Goal: Task Accomplishment & Management: Manage account settings

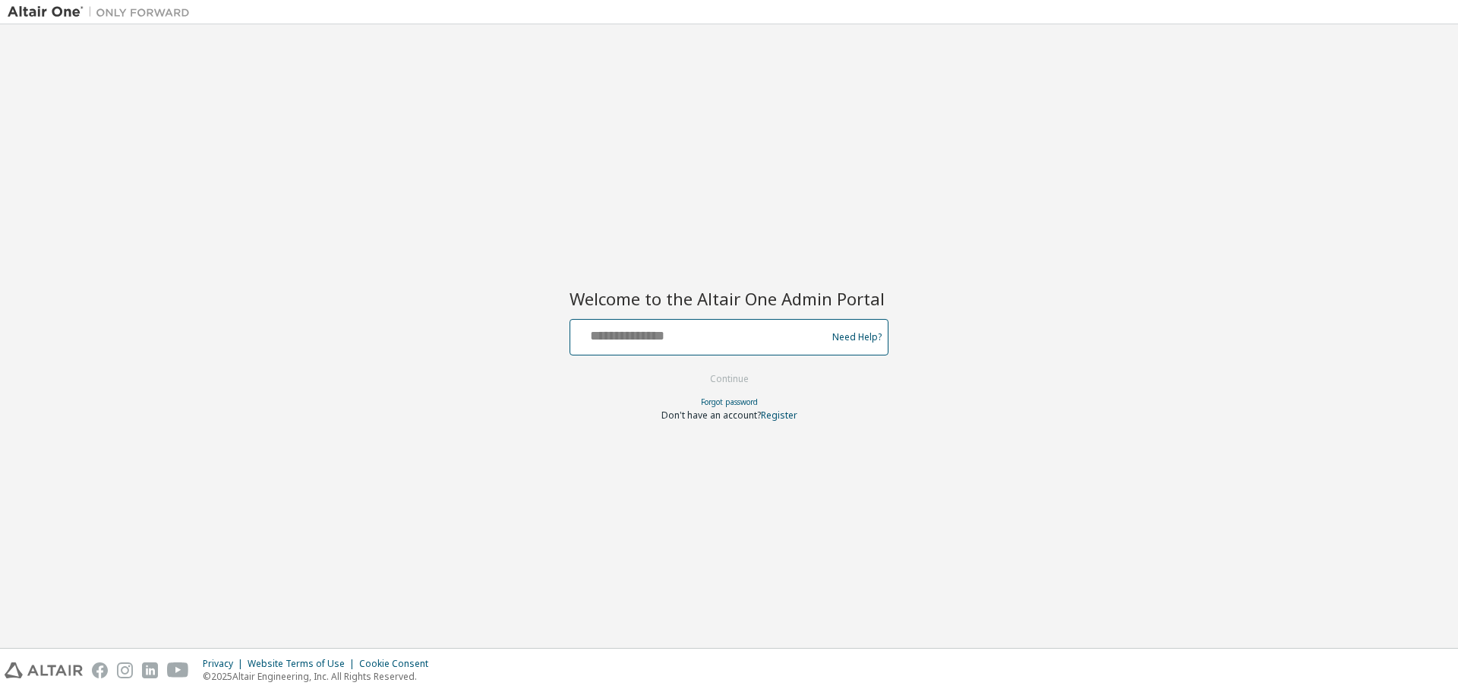
click at [600, 328] on input "text" at bounding box center [700, 334] width 248 height 22
type input "**********"
click at [720, 370] on button "Continue" at bounding box center [729, 378] width 71 height 23
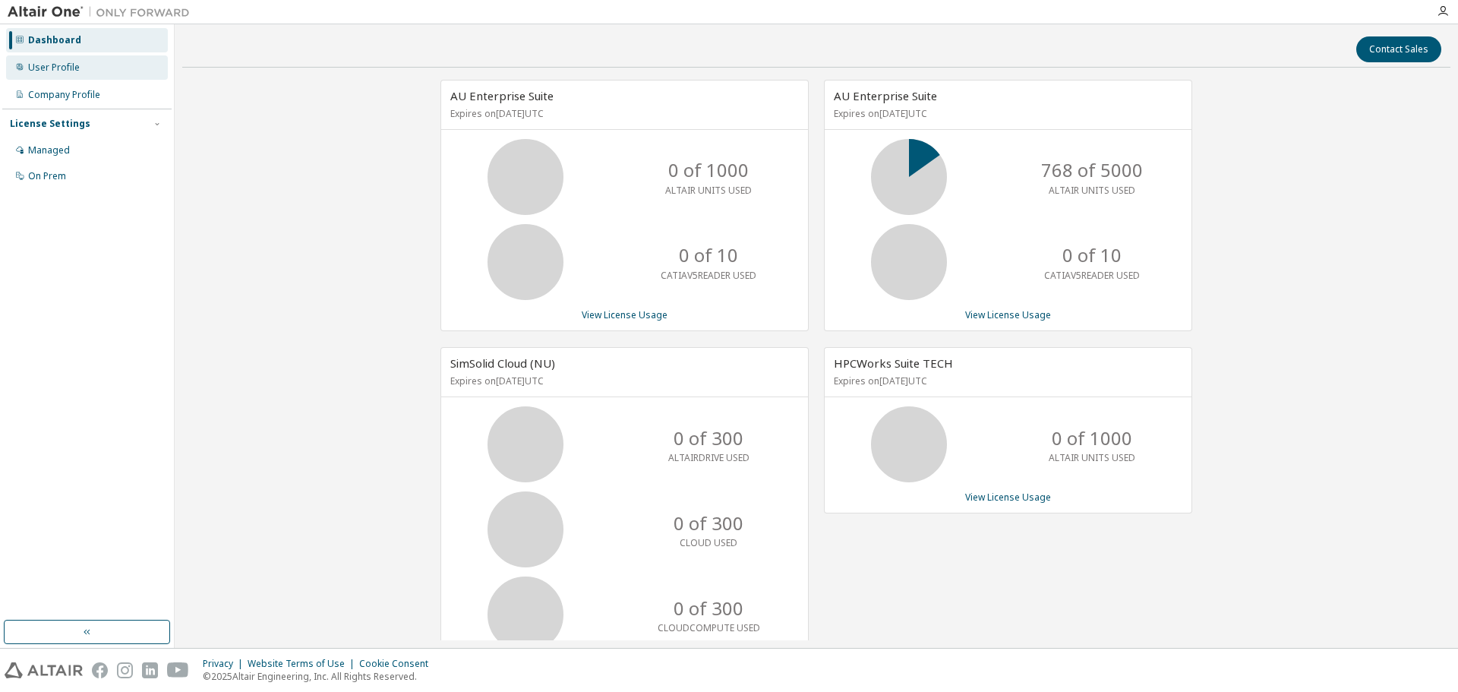
click at [76, 60] on div "User Profile" at bounding box center [87, 67] width 162 height 24
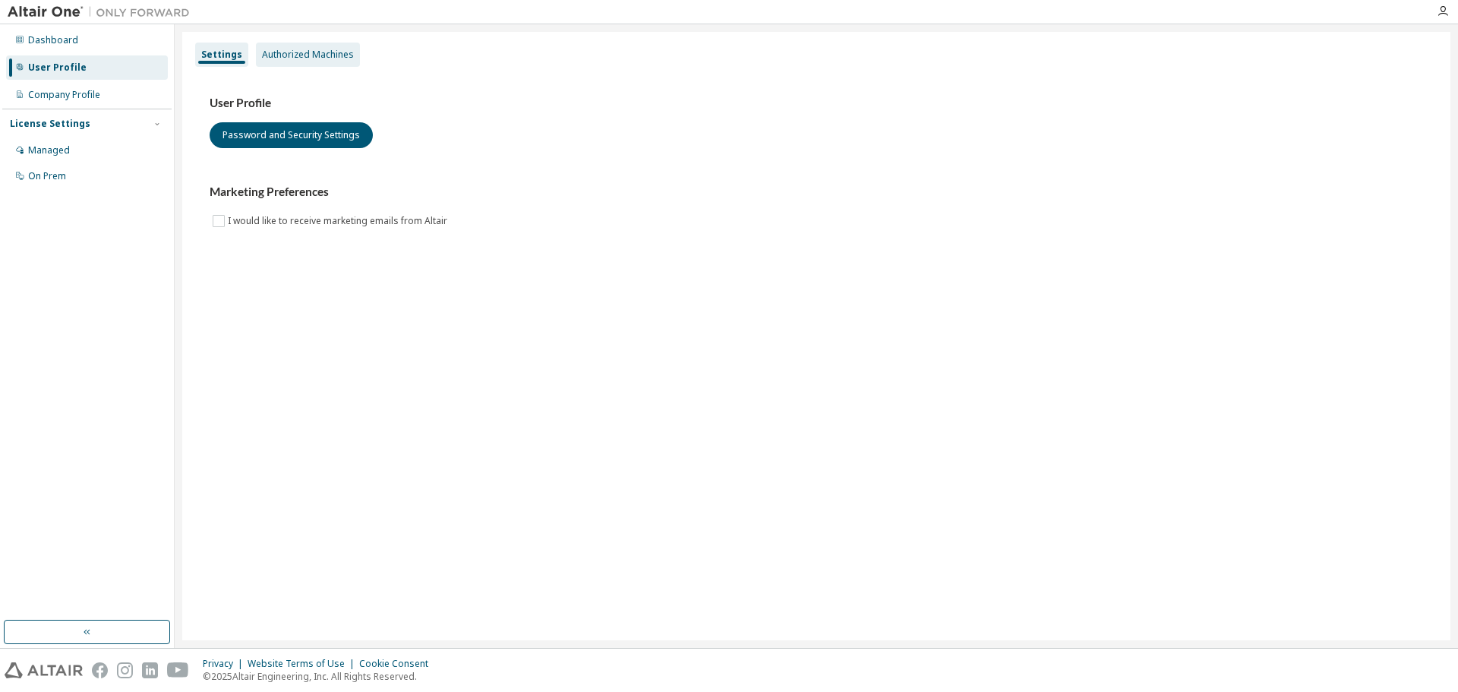
click at [284, 47] on div "Authorized Machines" at bounding box center [308, 55] width 104 height 24
click at [313, 55] on div "Authorized Machines" at bounding box center [308, 55] width 92 height 12
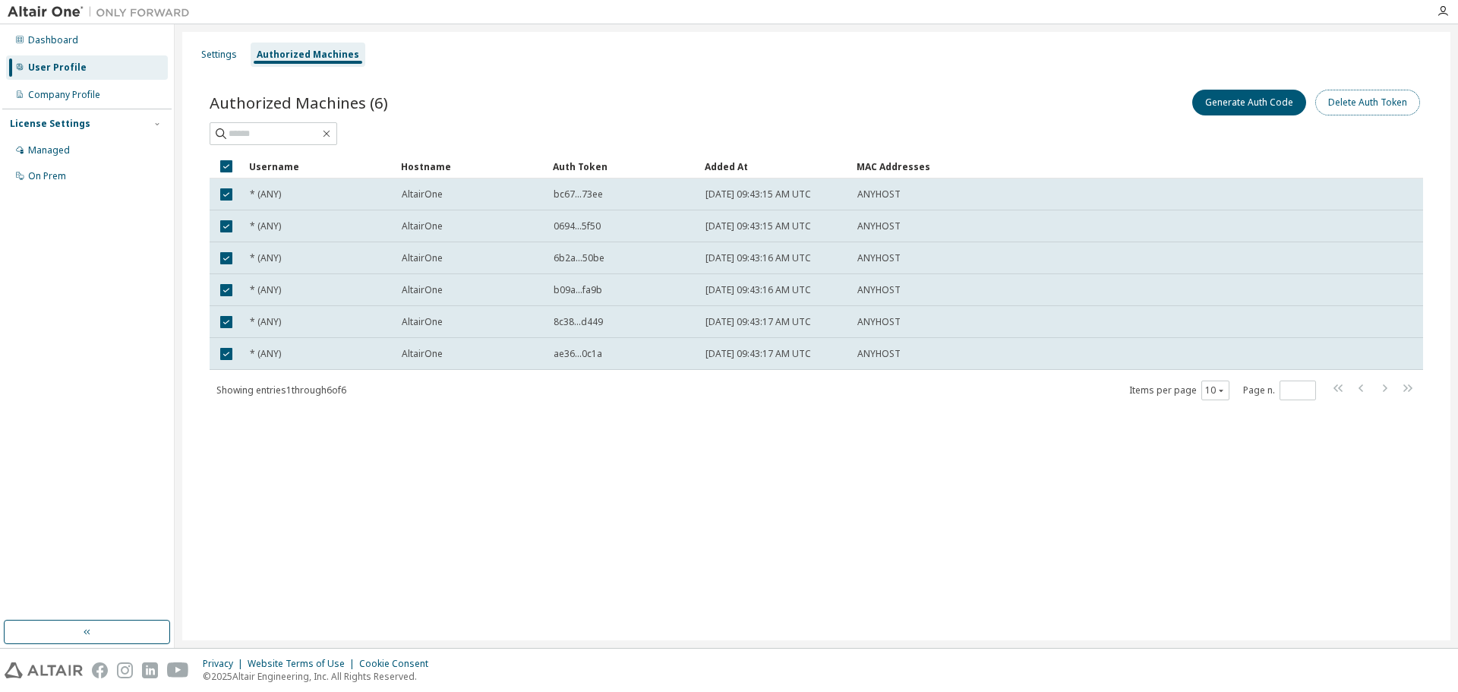
click at [1356, 102] on button "Delete Auth Token" at bounding box center [1367, 103] width 105 height 26
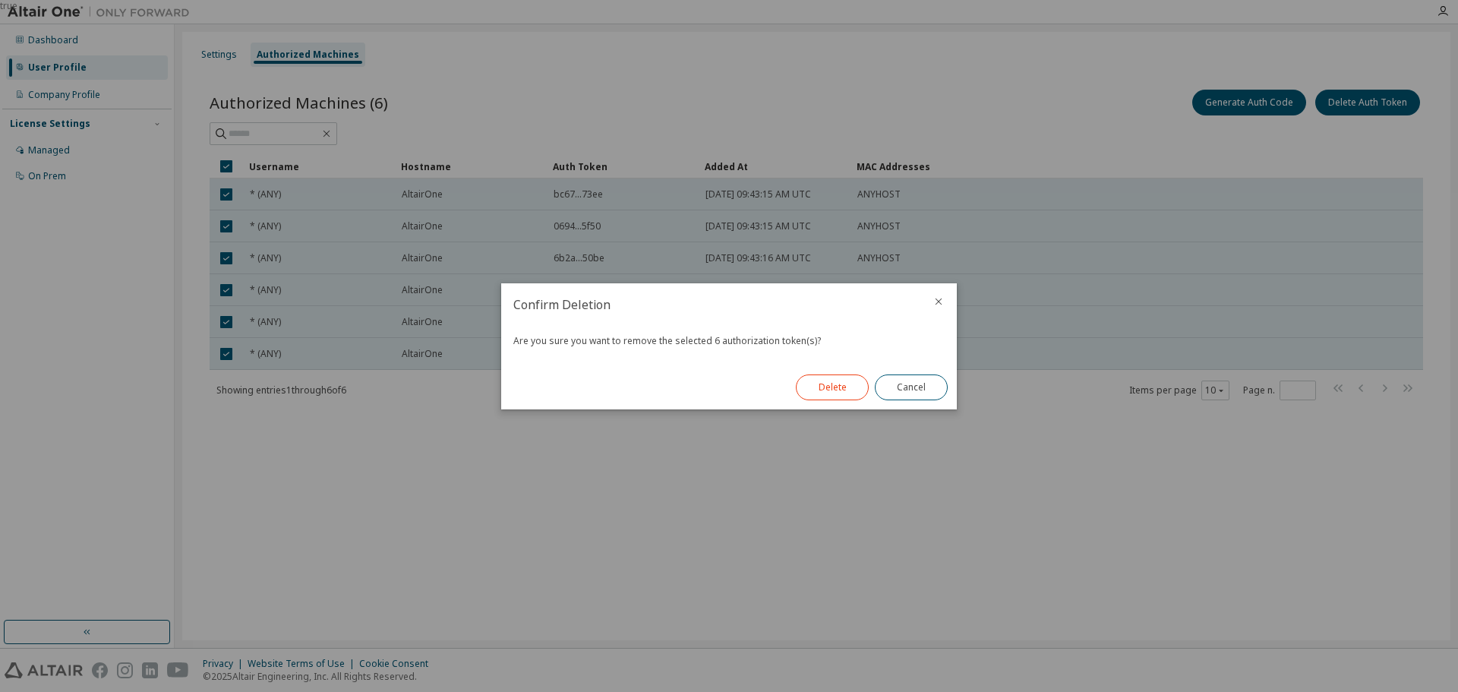
click at [827, 392] on button "Delete" at bounding box center [832, 387] width 73 height 26
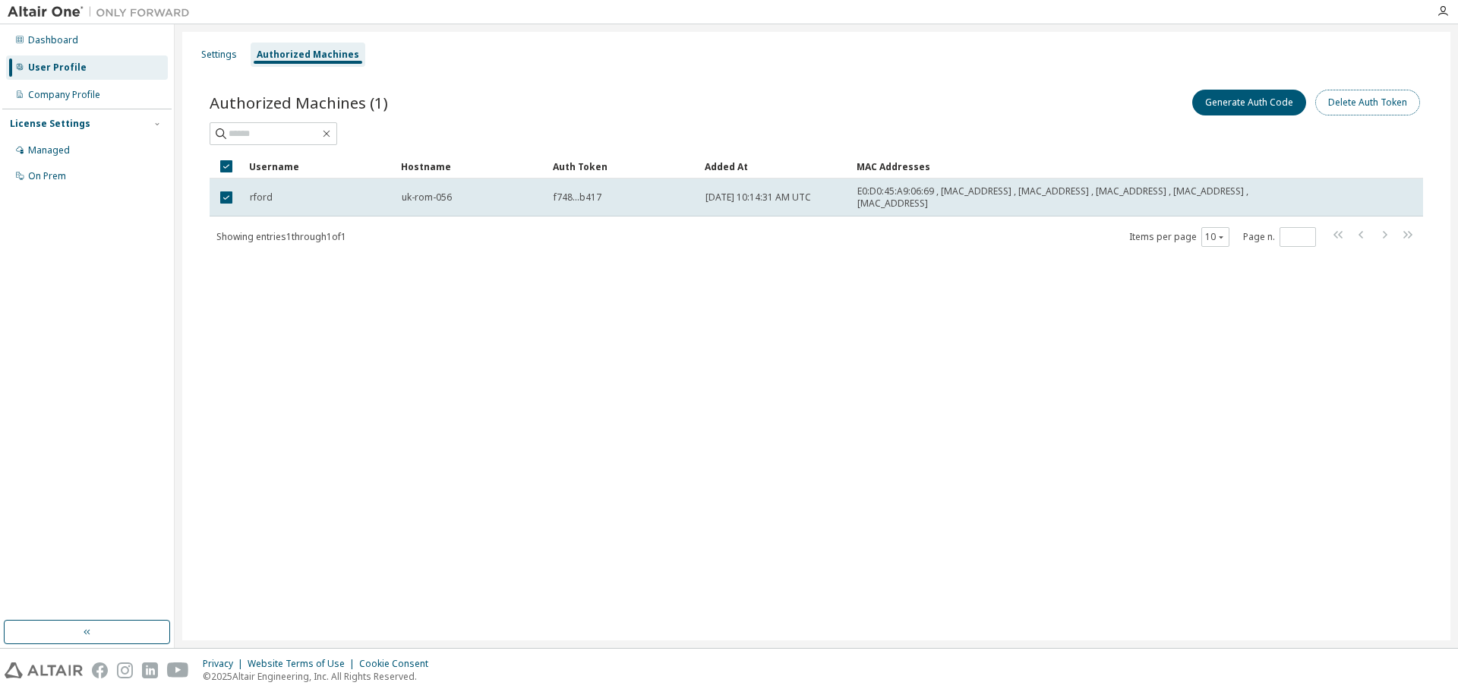
click at [1354, 101] on button "Delete Auth Token" at bounding box center [1367, 103] width 105 height 26
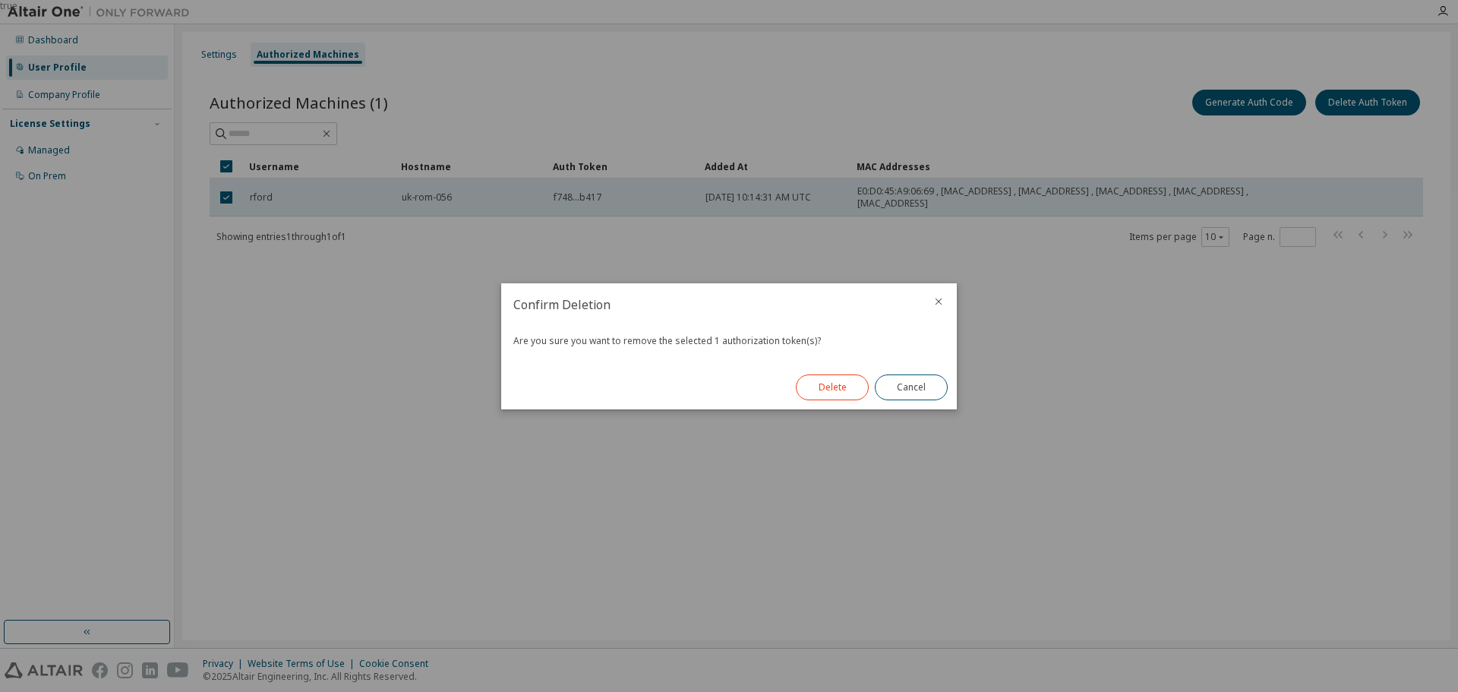
click at [822, 382] on button "Delete" at bounding box center [832, 387] width 73 height 26
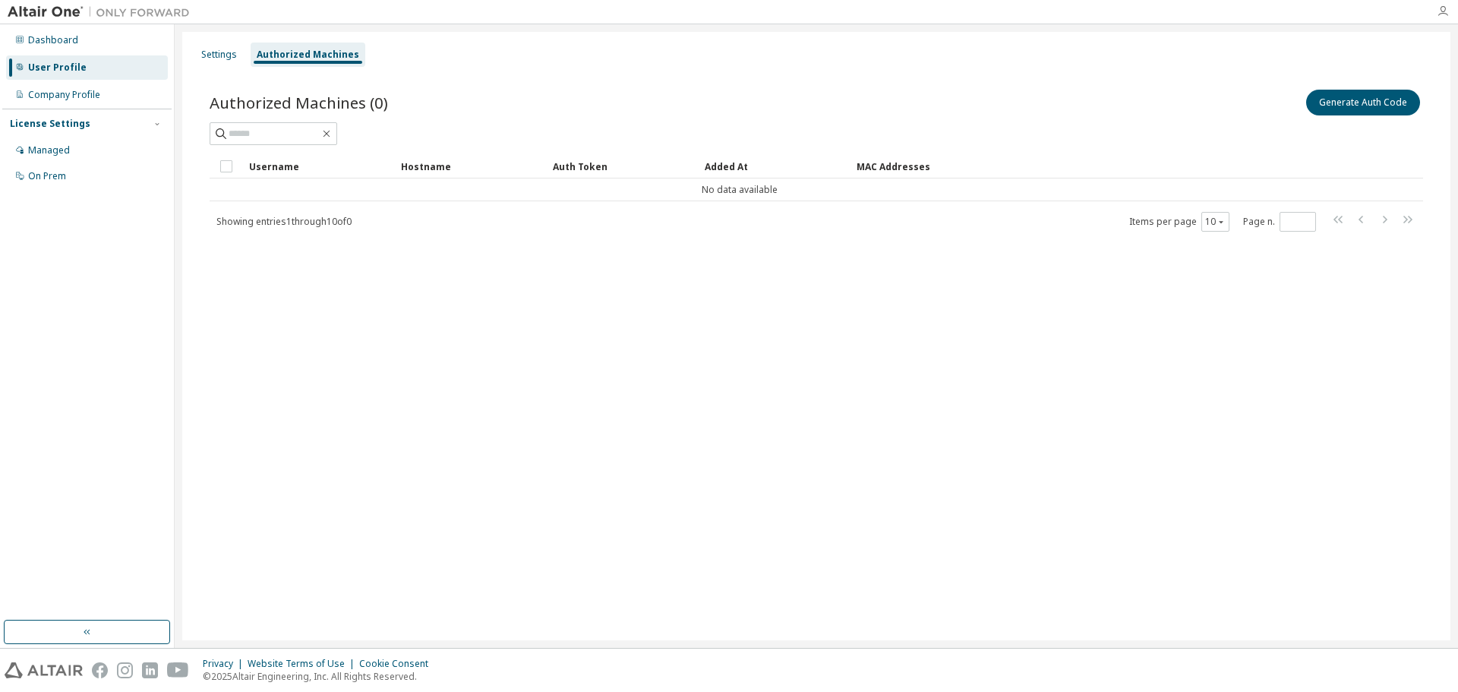
click at [1437, 8] on icon "button" at bounding box center [1442, 11] width 12 height 12
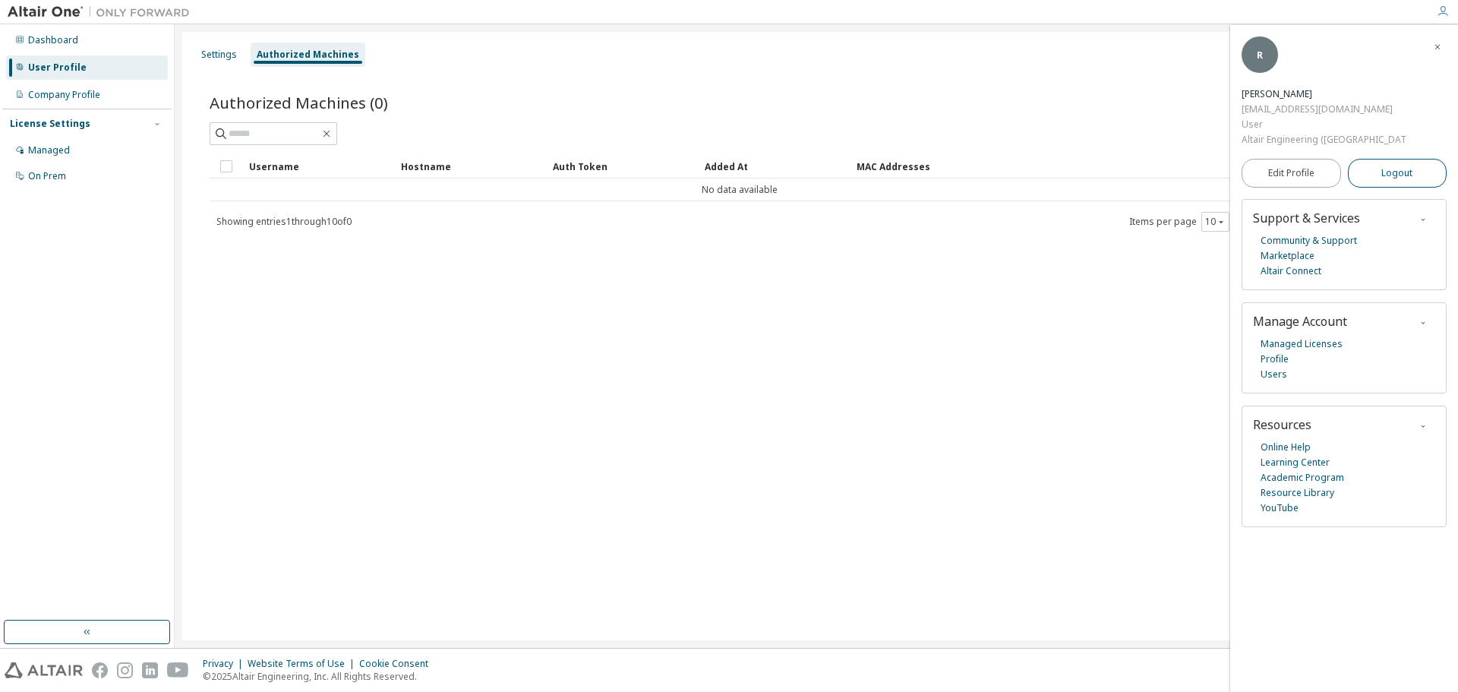
click at [1375, 159] on button "Logout" at bounding box center [1396, 173] width 99 height 29
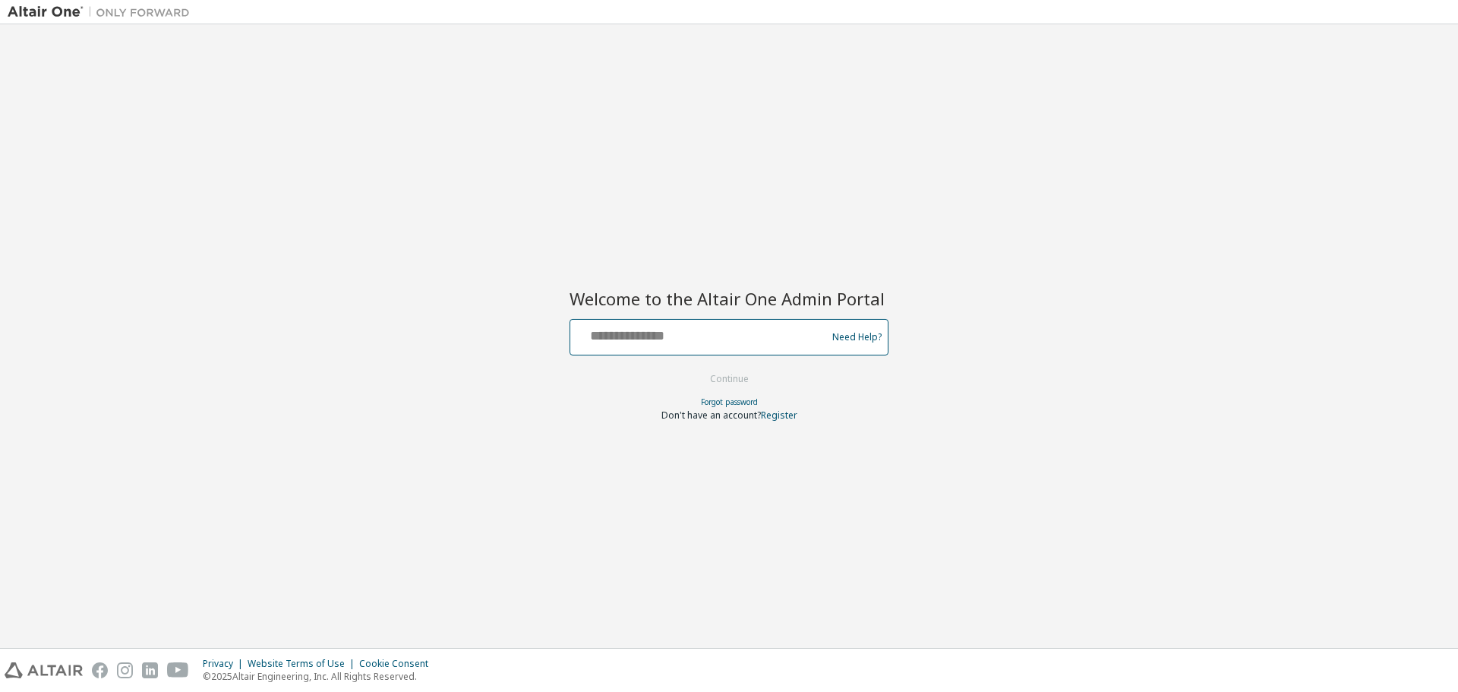
click at [630, 339] on input "text" at bounding box center [700, 334] width 248 height 22
type input "**********"
click at [730, 377] on button "Continue" at bounding box center [729, 378] width 71 height 23
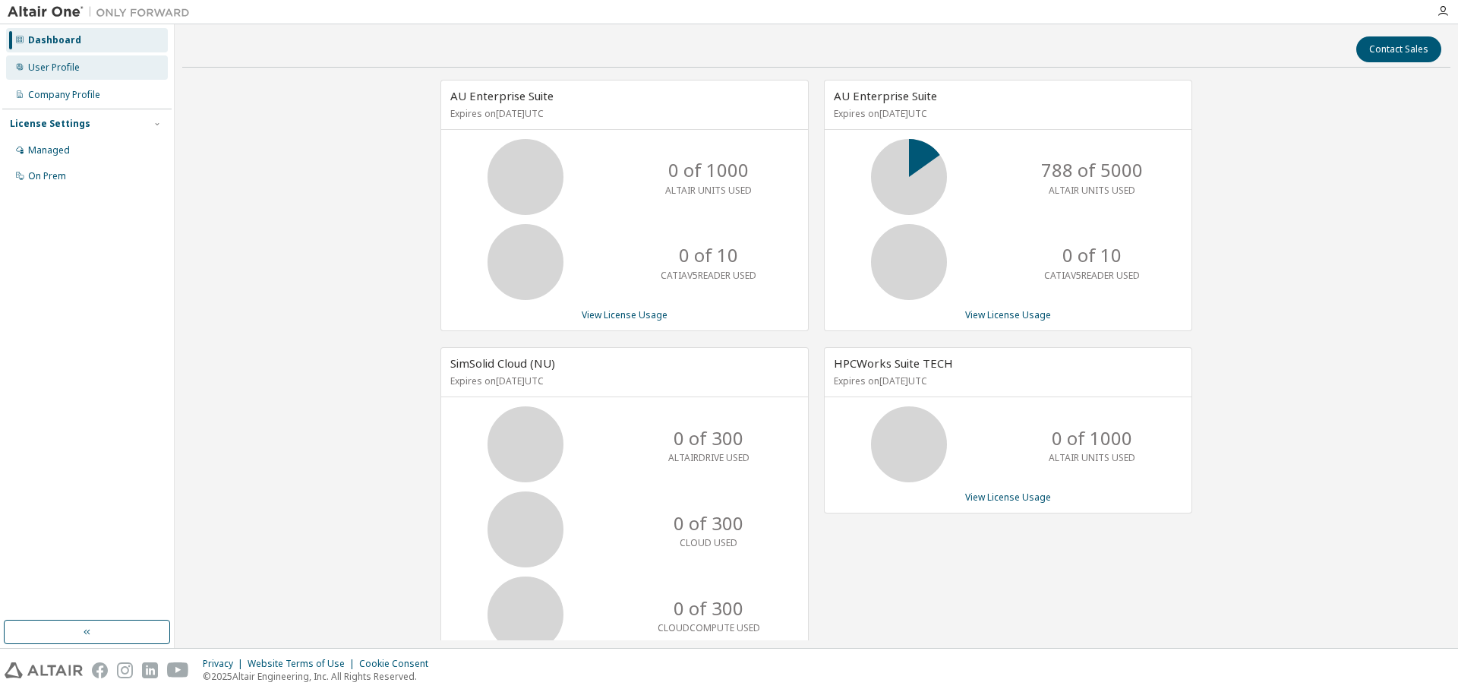
click at [62, 66] on div "User Profile" at bounding box center [54, 67] width 52 height 12
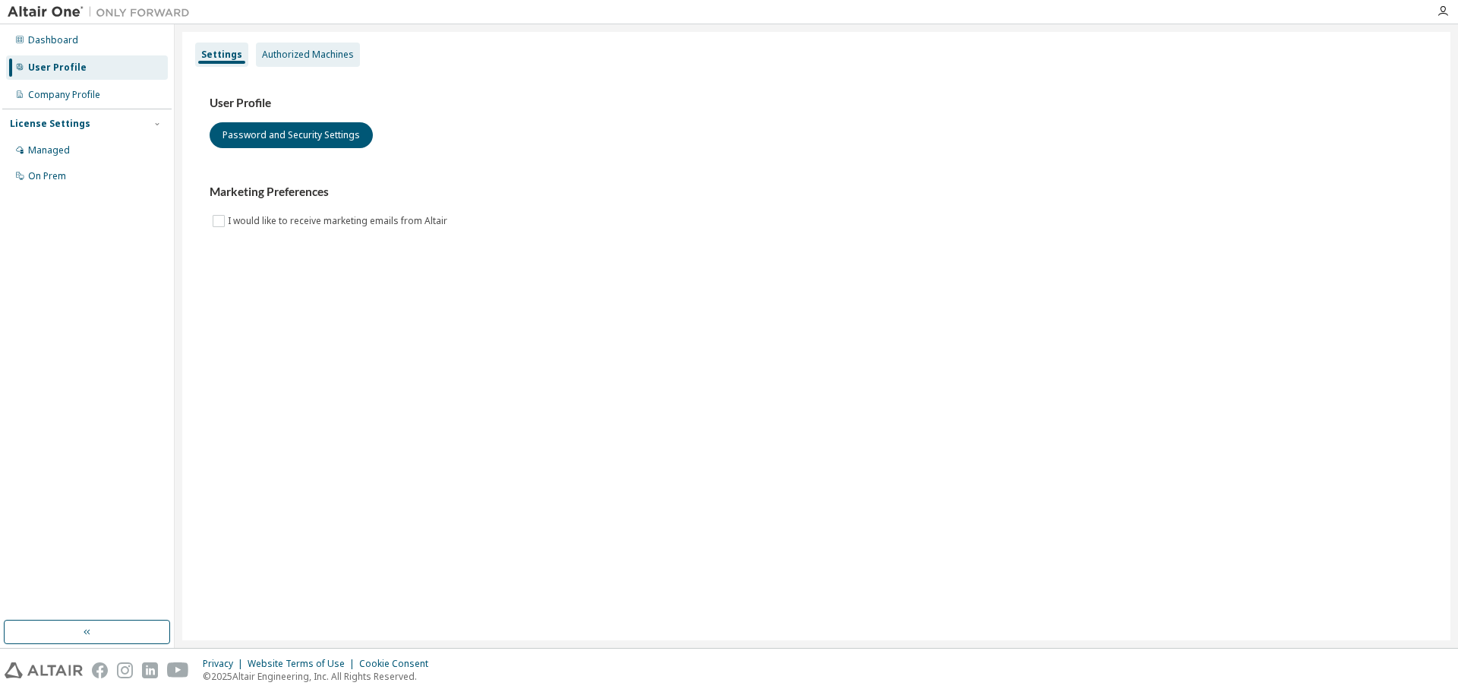
click at [272, 58] on div "Authorized Machines" at bounding box center [308, 55] width 92 height 12
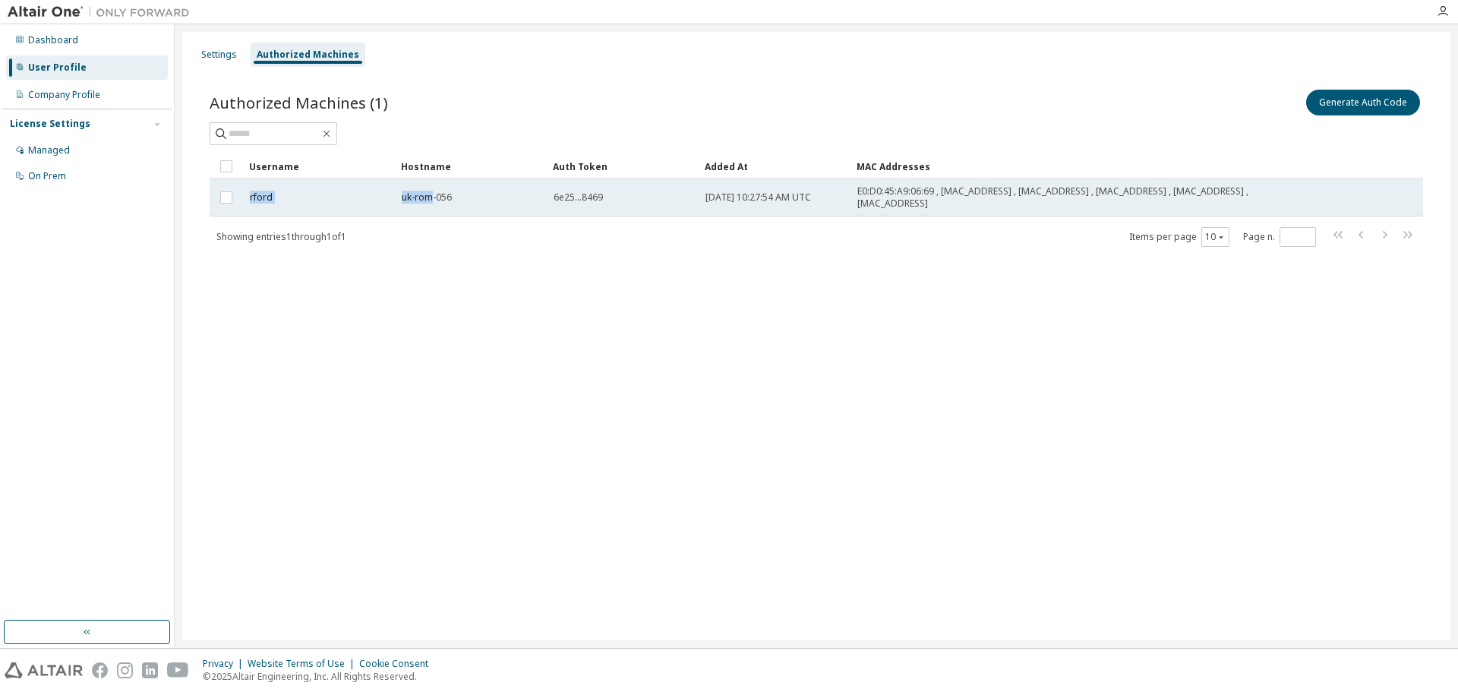
drag, startPoint x: 250, startPoint y: 201, endPoint x: 431, endPoint y: 203, distance: 181.4
click at [431, 203] on tr "rford uk-rom-056 6e25...8469 [DATE] 10:27:54 AM UTC E0:D0:45:A9:06:69 , [MAC_AD…" at bounding box center [816, 197] width 1213 height 38
click at [439, 203] on span "uk-rom-056" at bounding box center [427, 197] width 50 height 12
click at [430, 199] on span "uk-rom-056" at bounding box center [427, 197] width 50 height 12
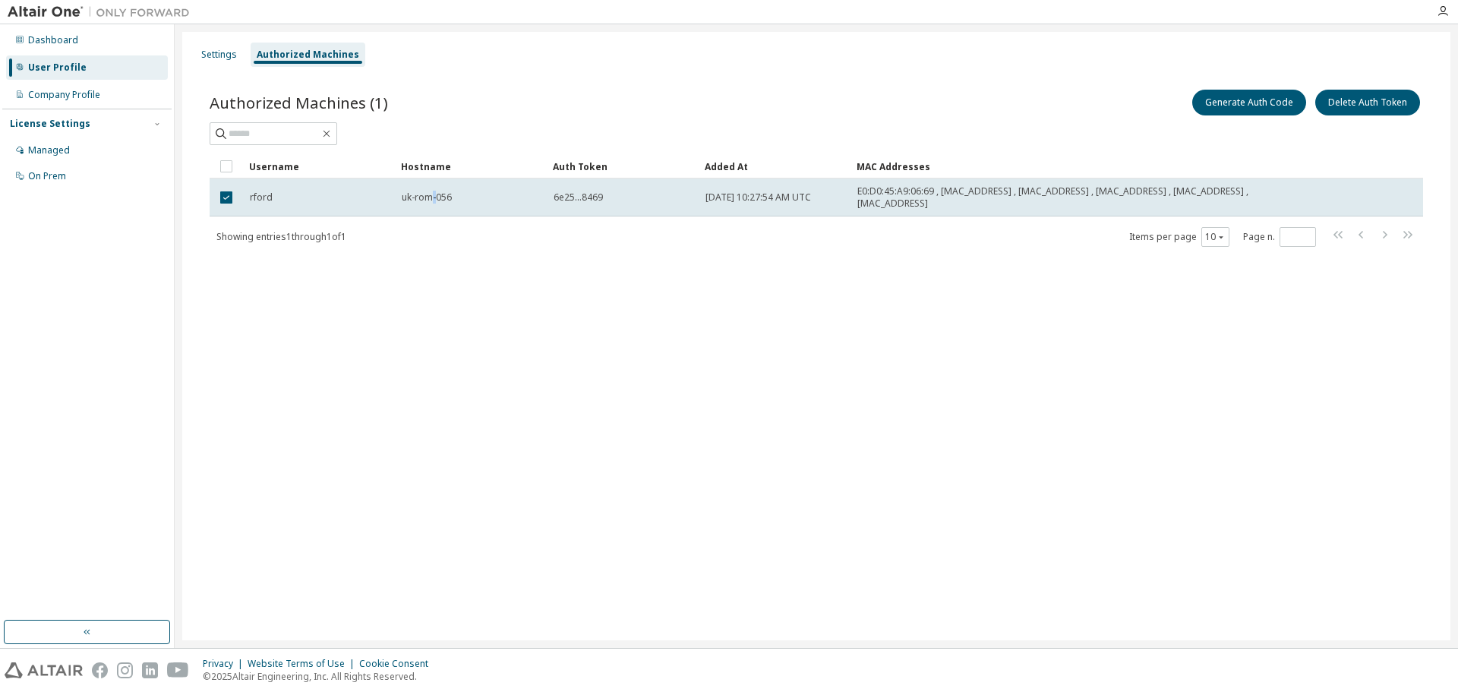
click at [430, 199] on span "uk-rom-056" at bounding box center [427, 197] width 50 height 12
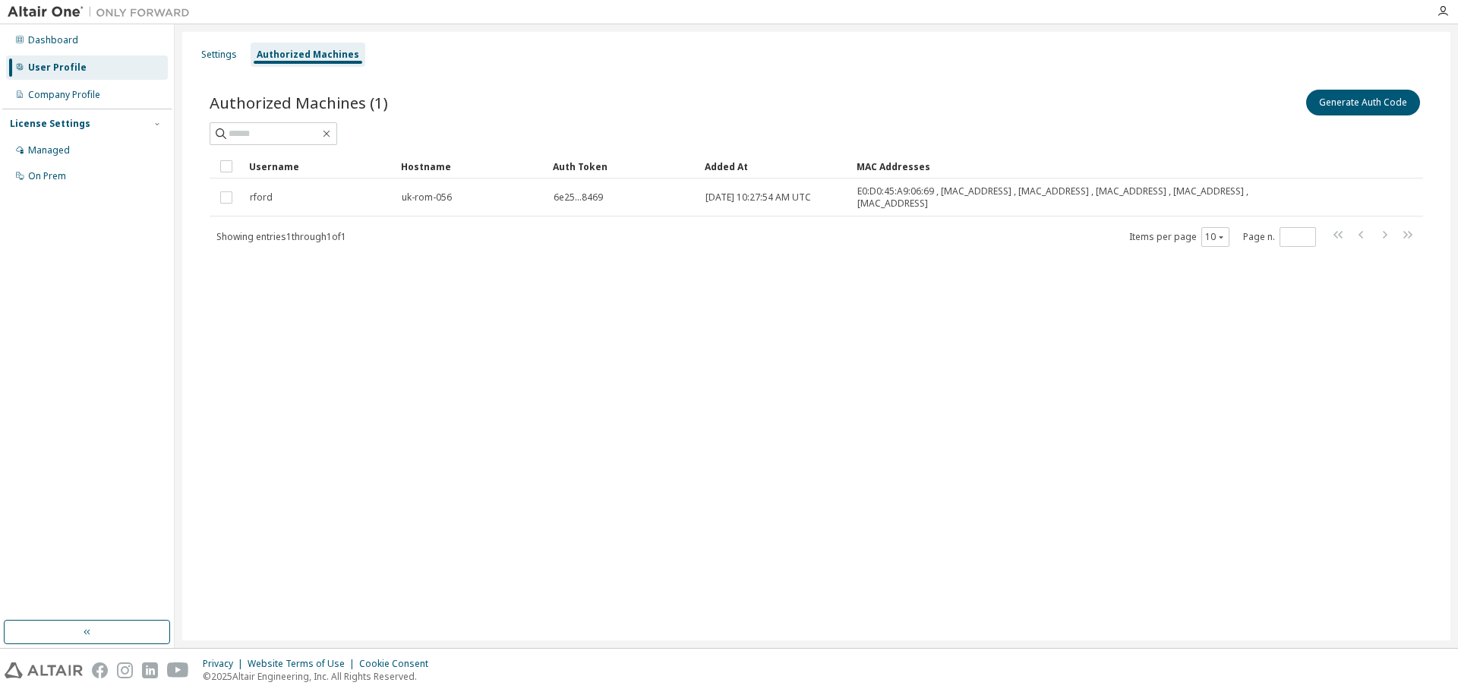
drag, startPoint x: 612, startPoint y: 427, endPoint x: 632, endPoint y: 428, distance: 19.8
click at [619, 427] on div "Settings Authorized Machines Authorized Machines (1) Generate Auth Code Clear L…" at bounding box center [816, 336] width 1268 height 608
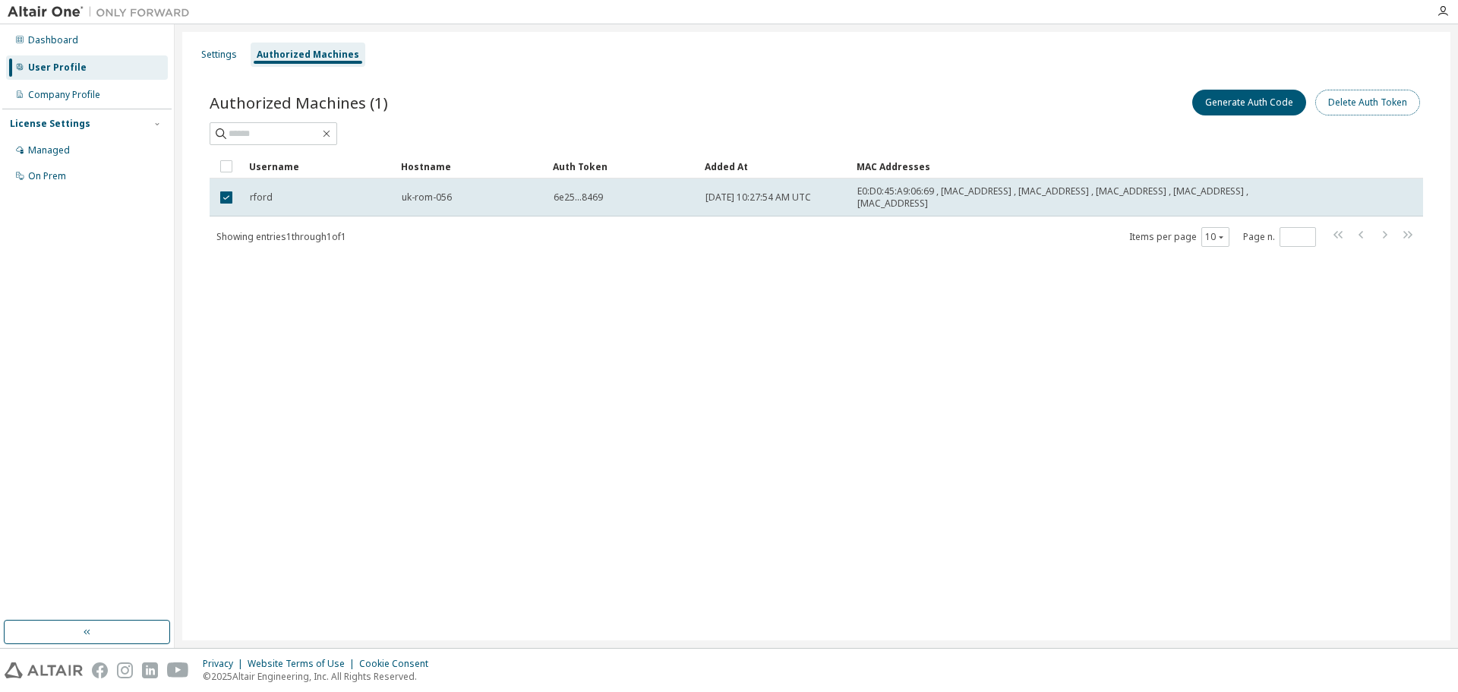
click at [1341, 105] on button "Delete Auth Token" at bounding box center [1367, 103] width 105 height 26
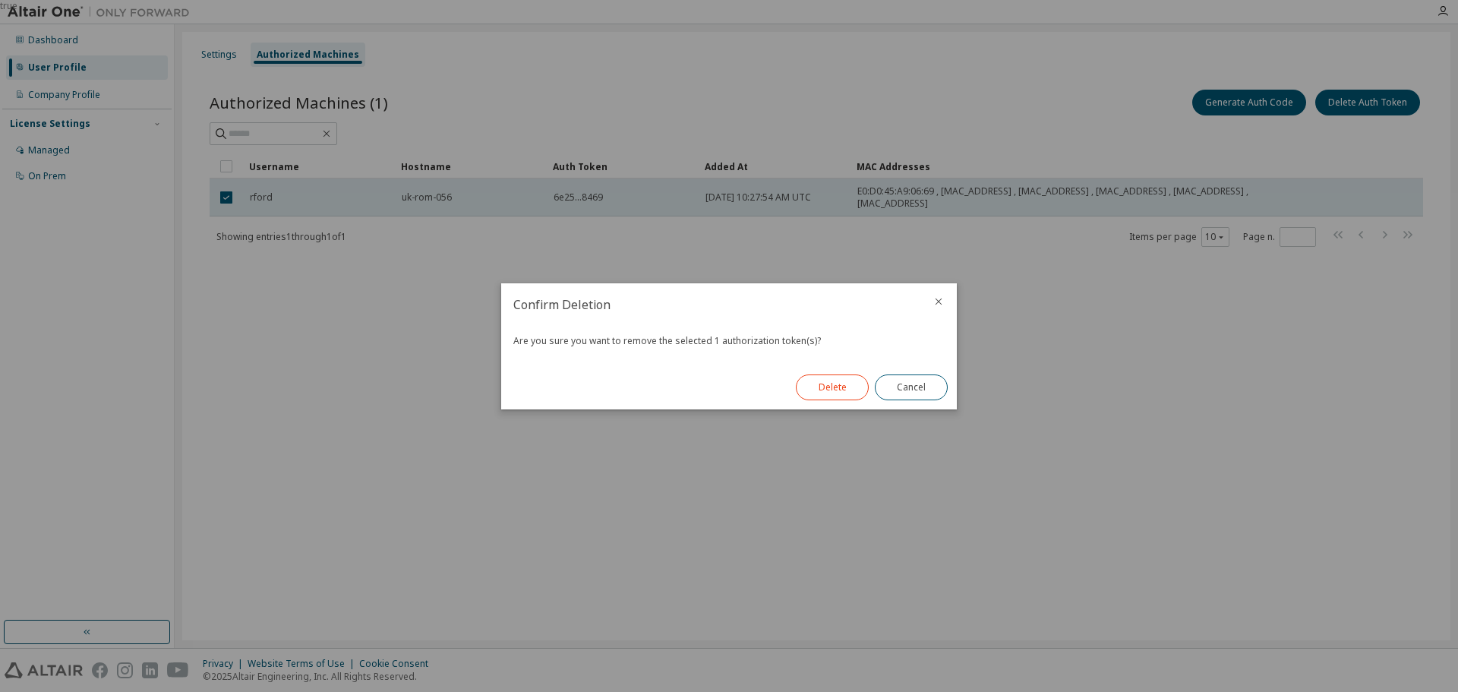
click at [813, 383] on button "Delete" at bounding box center [832, 387] width 73 height 26
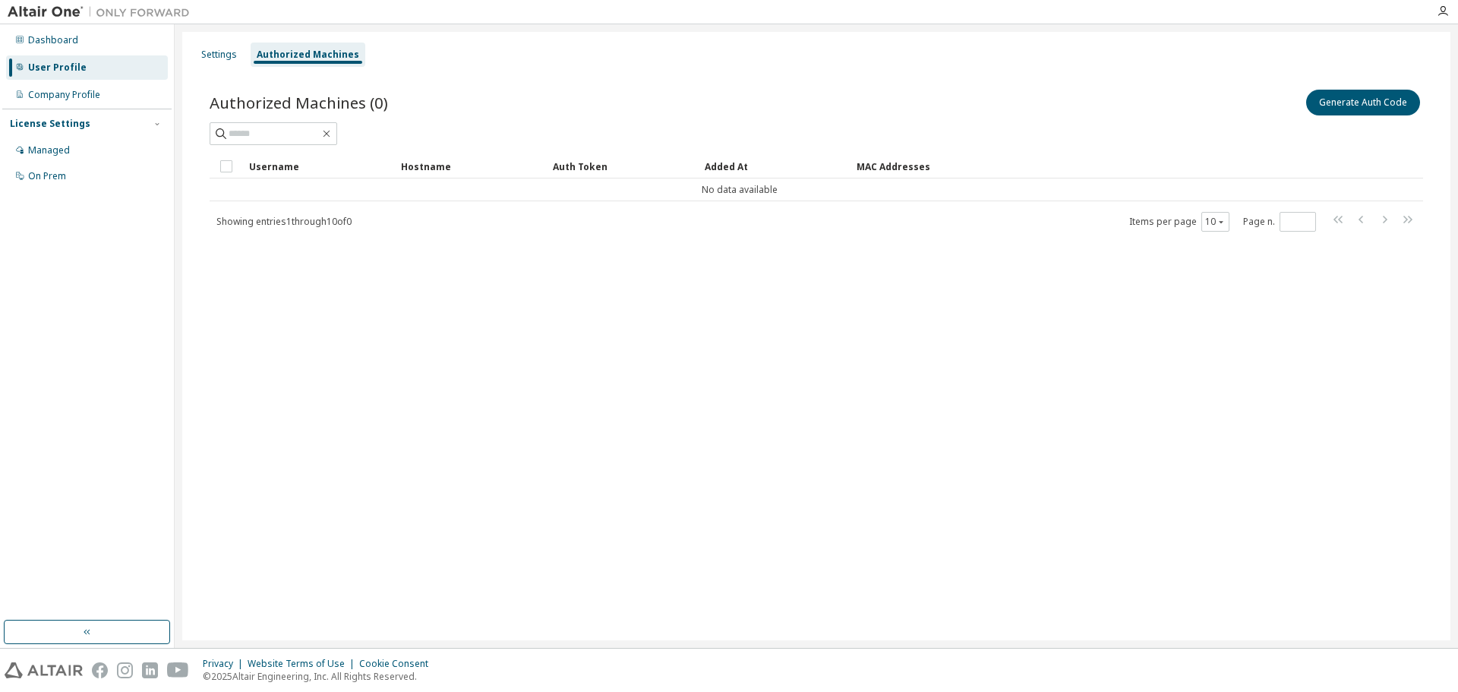
click at [1321, 314] on div "Settings Authorized Machines Authorized Machines (0) Generate Auth Code Clear L…" at bounding box center [816, 336] width 1268 height 608
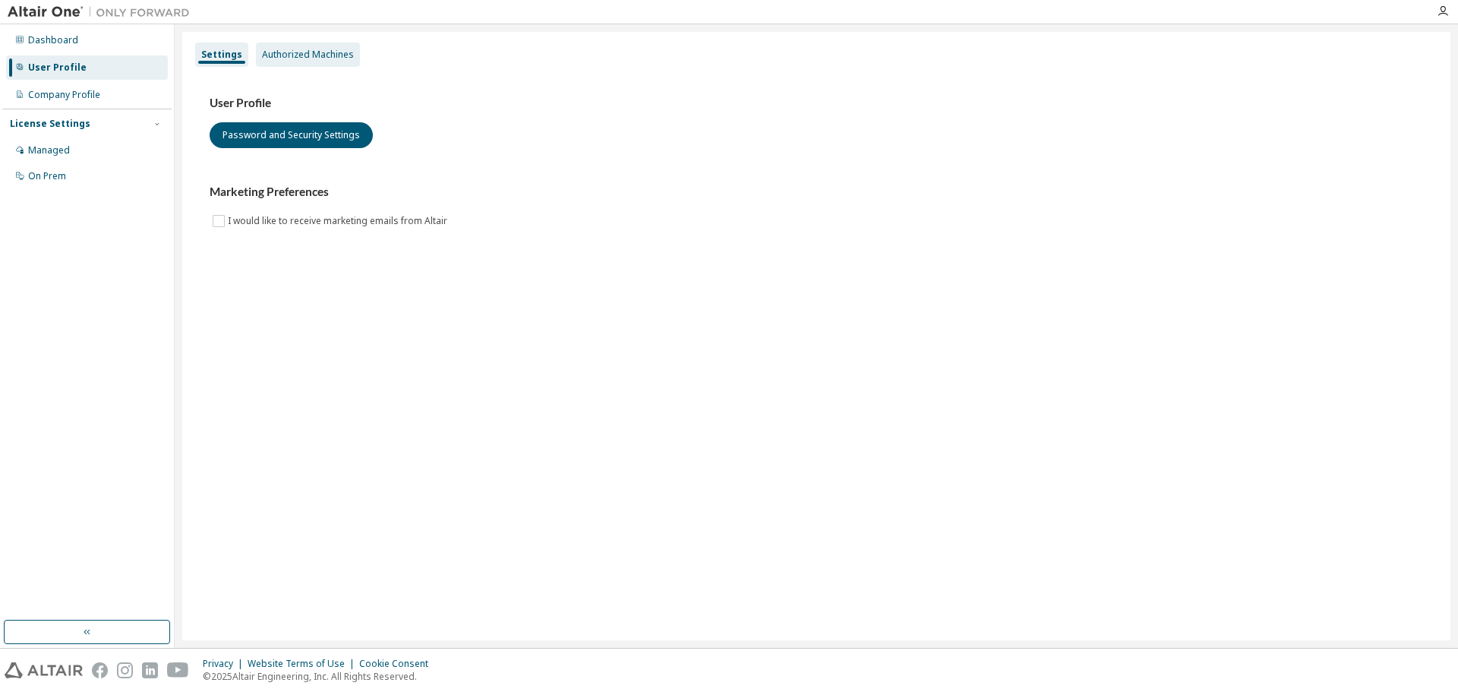
click at [301, 60] on div "Authorized Machines" at bounding box center [308, 55] width 92 height 12
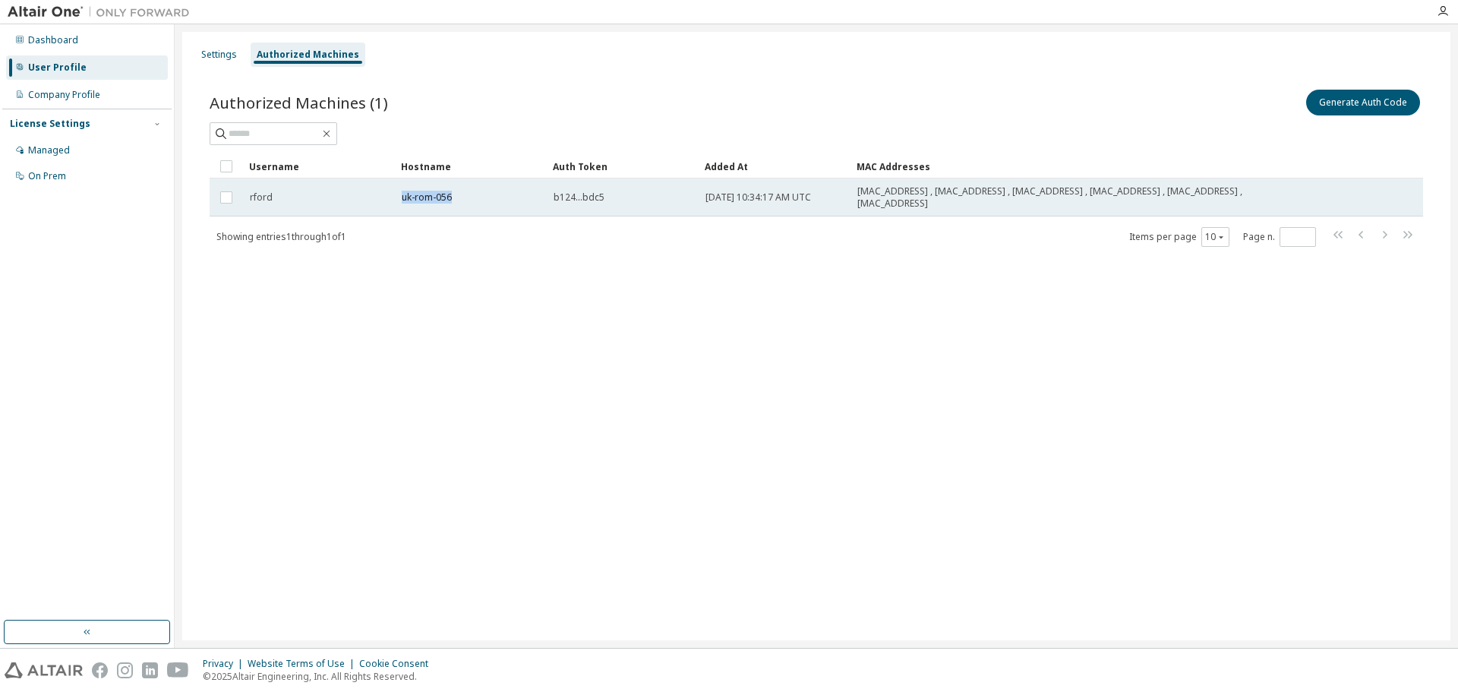
drag, startPoint x: 399, startPoint y: 200, endPoint x: 449, endPoint y: 200, distance: 50.1
click at [449, 200] on td "uk-rom-056" at bounding box center [471, 197] width 152 height 38
drag, startPoint x: 556, startPoint y: 197, endPoint x: 602, endPoint y: 197, distance: 45.5
click at [602, 197] on span "b124...bdc5" at bounding box center [578, 197] width 51 height 12
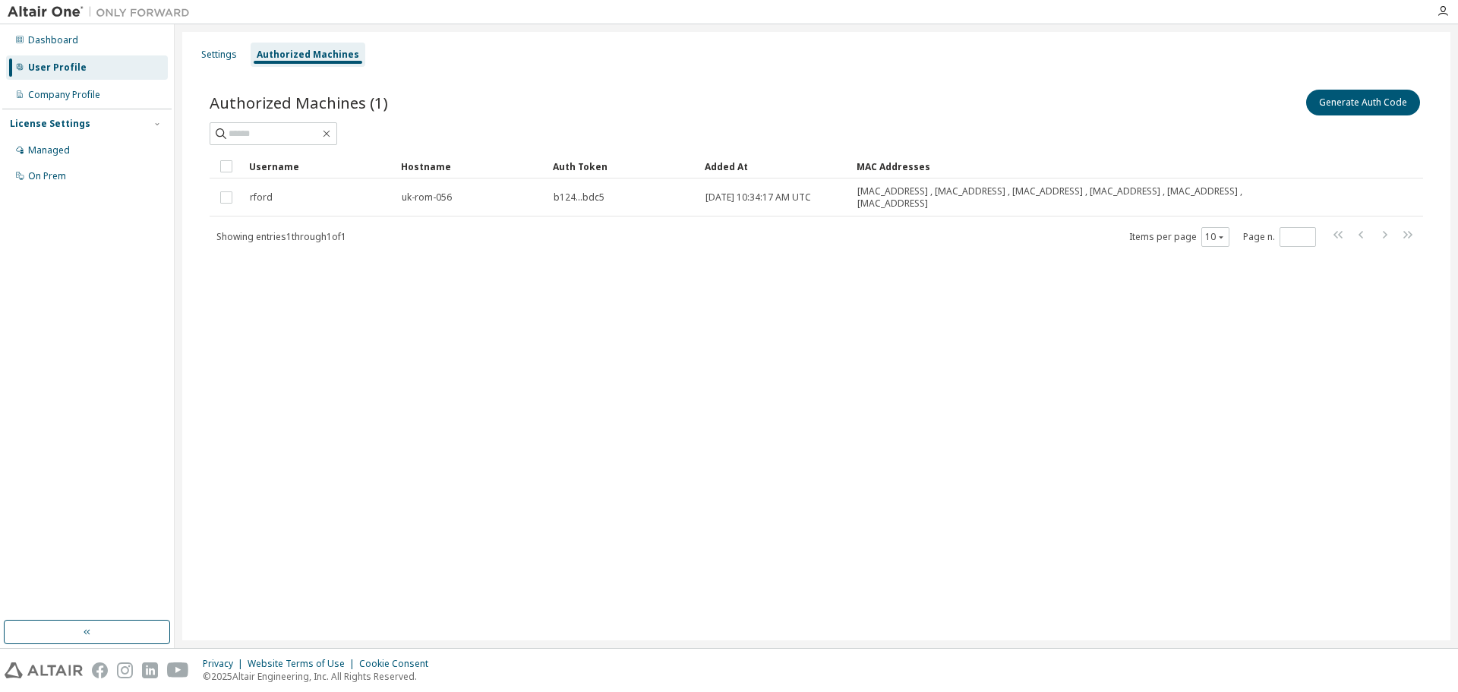
click at [65, 285] on div "Dashboard User Profile Company Profile License Settings Managed On Prem" at bounding box center [86, 322] width 169 height 591
click at [325, 53] on div "Authorized Machines" at bounding box center [308, 55] width 102 height 12
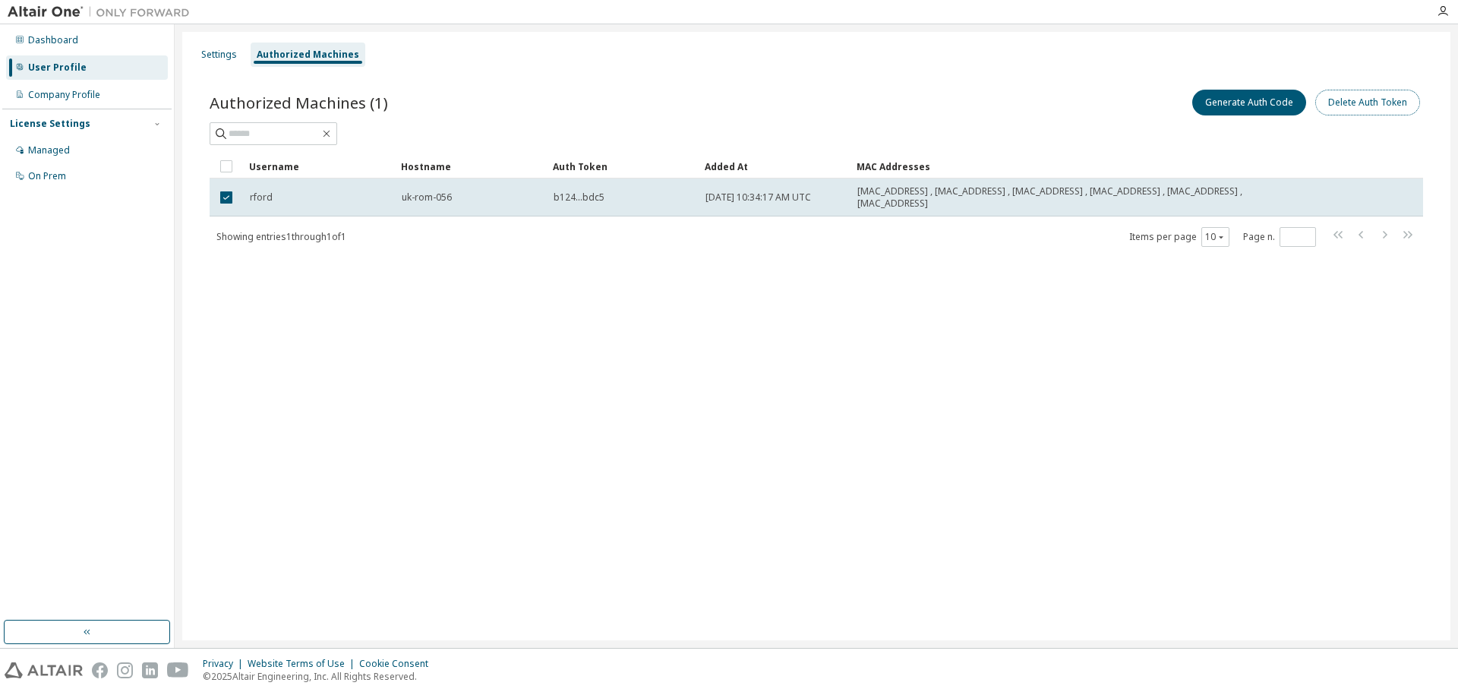
click at [1338, 105] on button "Delete Auth Token" at bounding box center [1367, 103] width 105 height 26
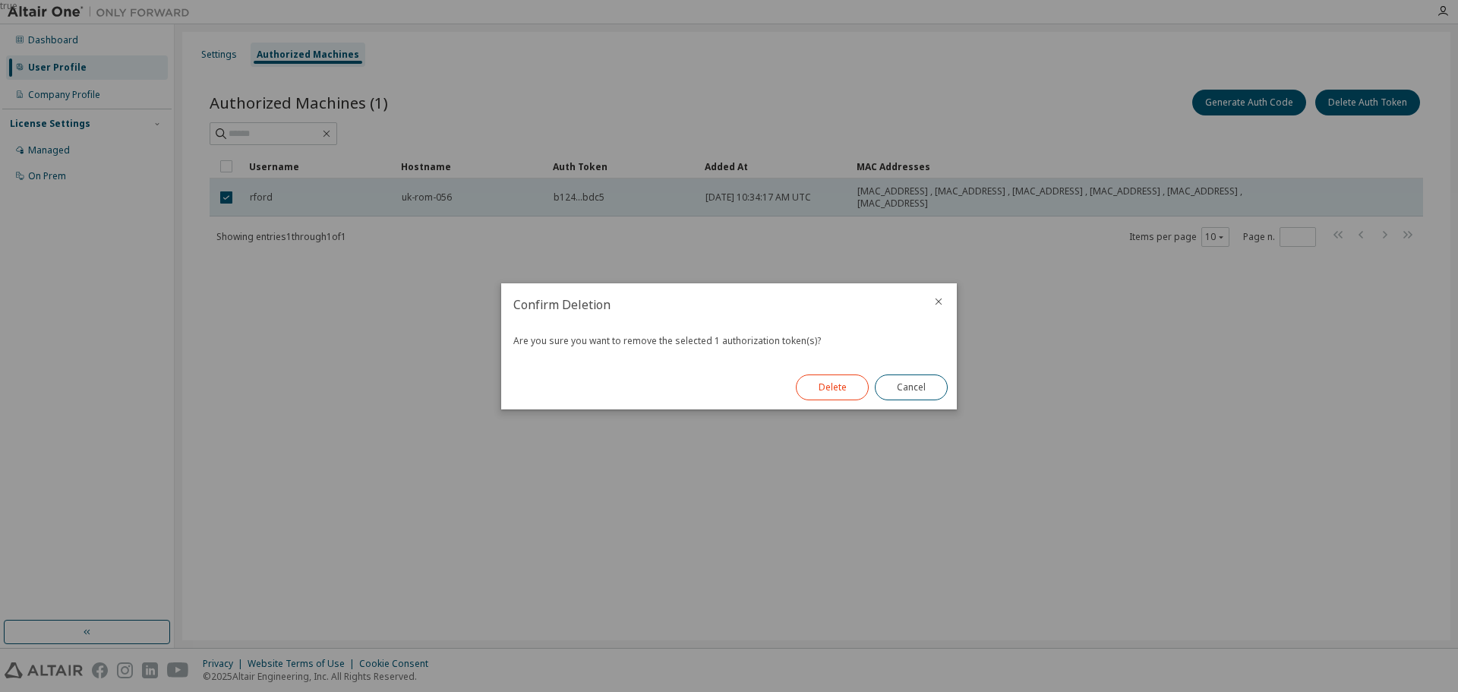
click at [818, 384] on button "Delete" at bounding box center [832, 387] width 73 height 26
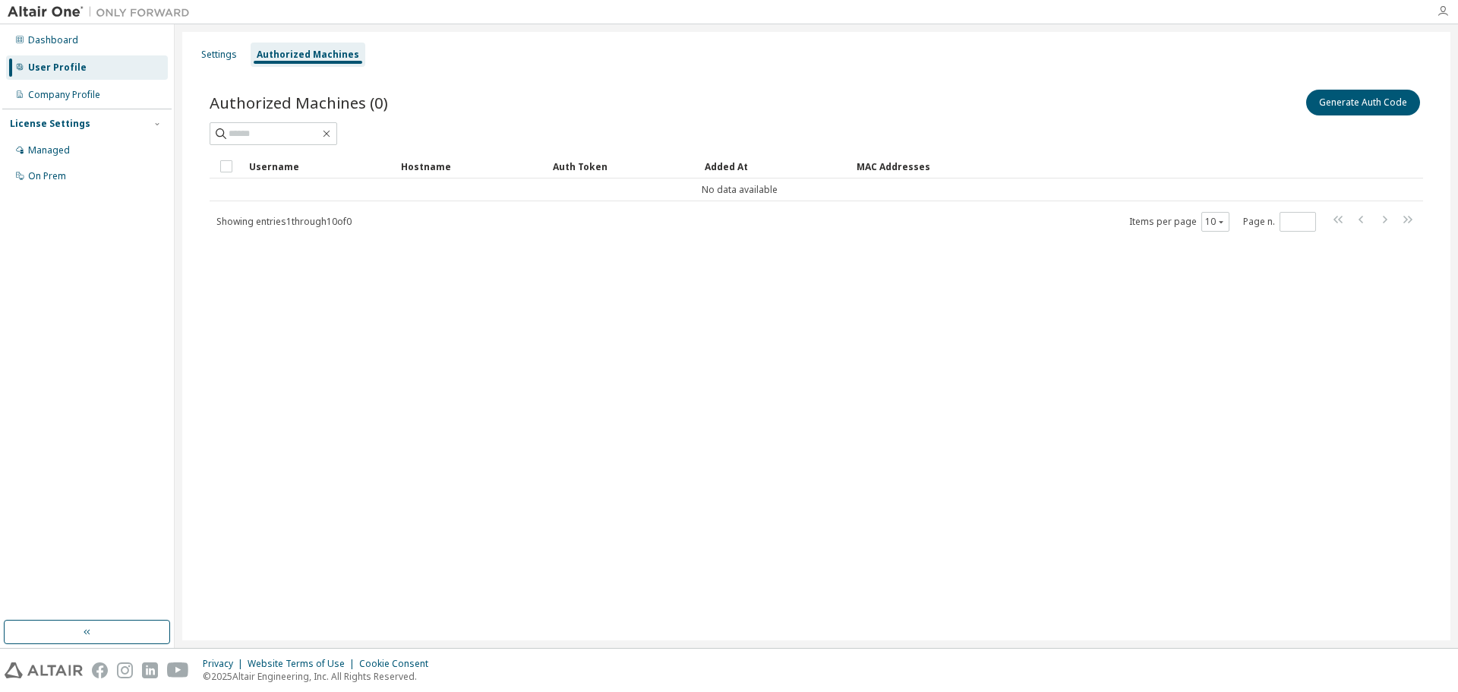
click at [1444, 16] on icon "button" at bounding box center [1442, 11] width 12 height 12
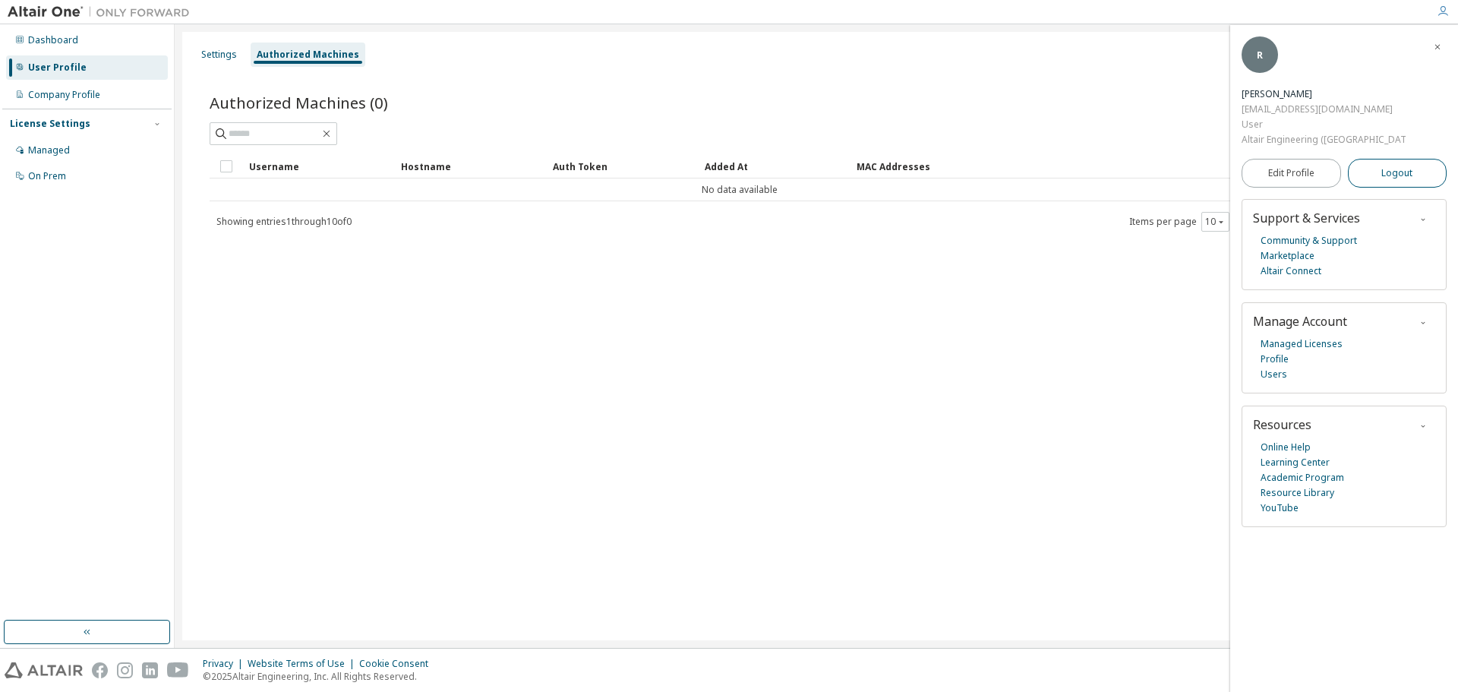
click at [1371, 159] on button "Logout" at bounding box center [1396, 173] width 99 height 29
